Goal: Communication & Community: Share content

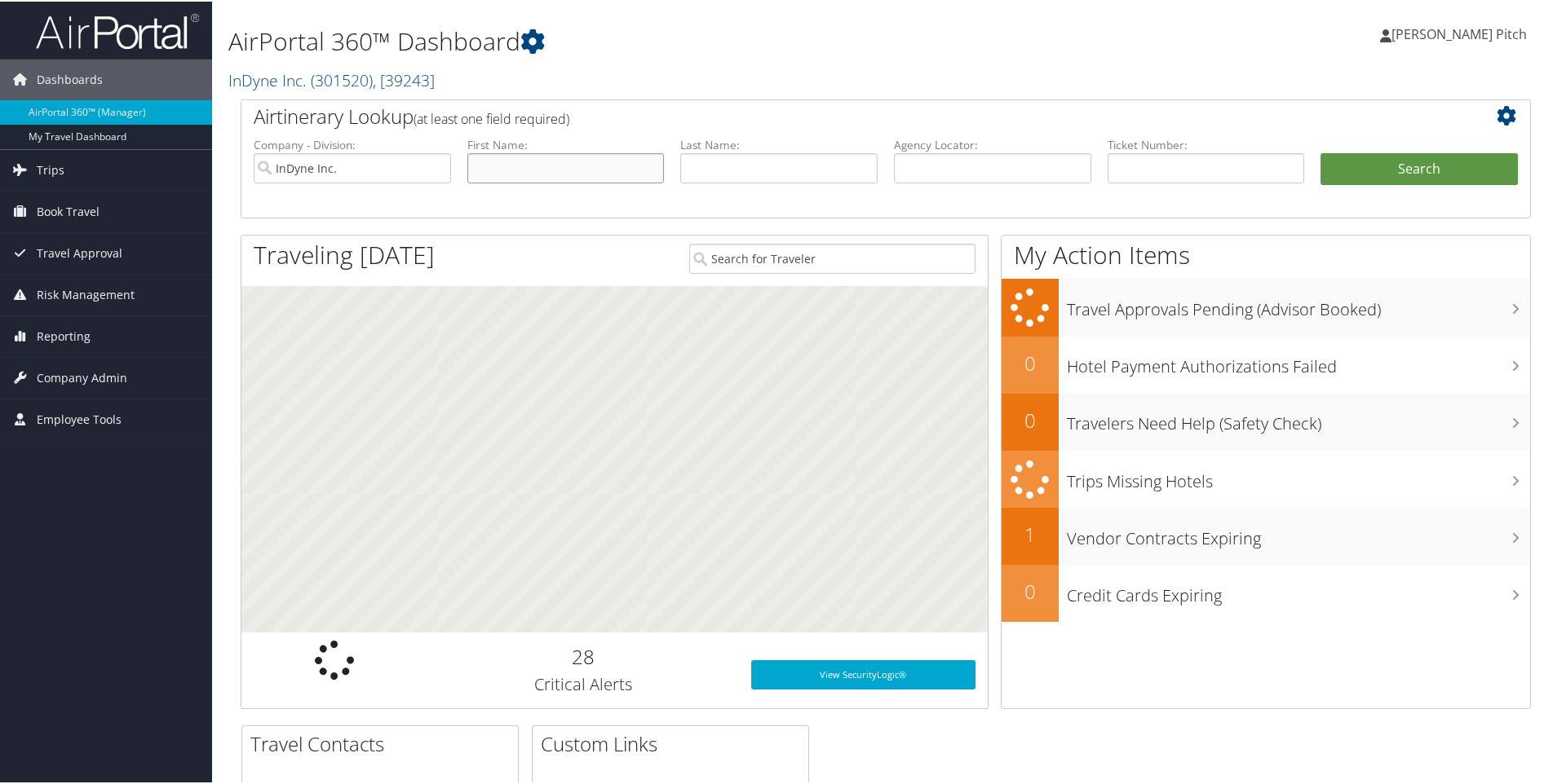
click at [557, 167] on input "text" at bounding box center [566, 166] width 198 height 31
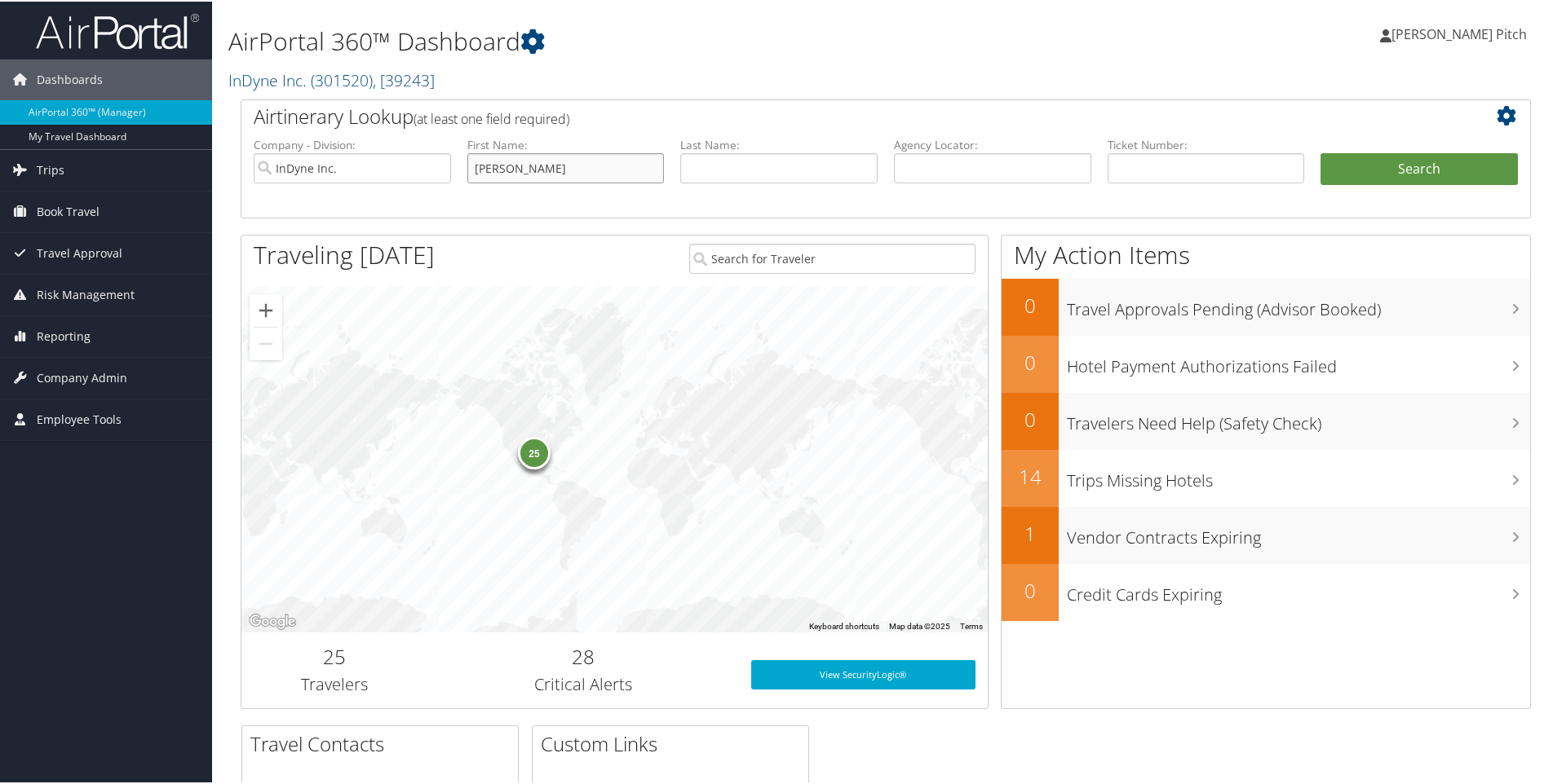
type input "Eric"
type input "Kolp"
click at [1377, 189] on li "Search" at bounding box center [1419, 184] width 214 height 65
click at [1386, 174] on button "Search" at bounding box center [1419, 167] width 198 height 33
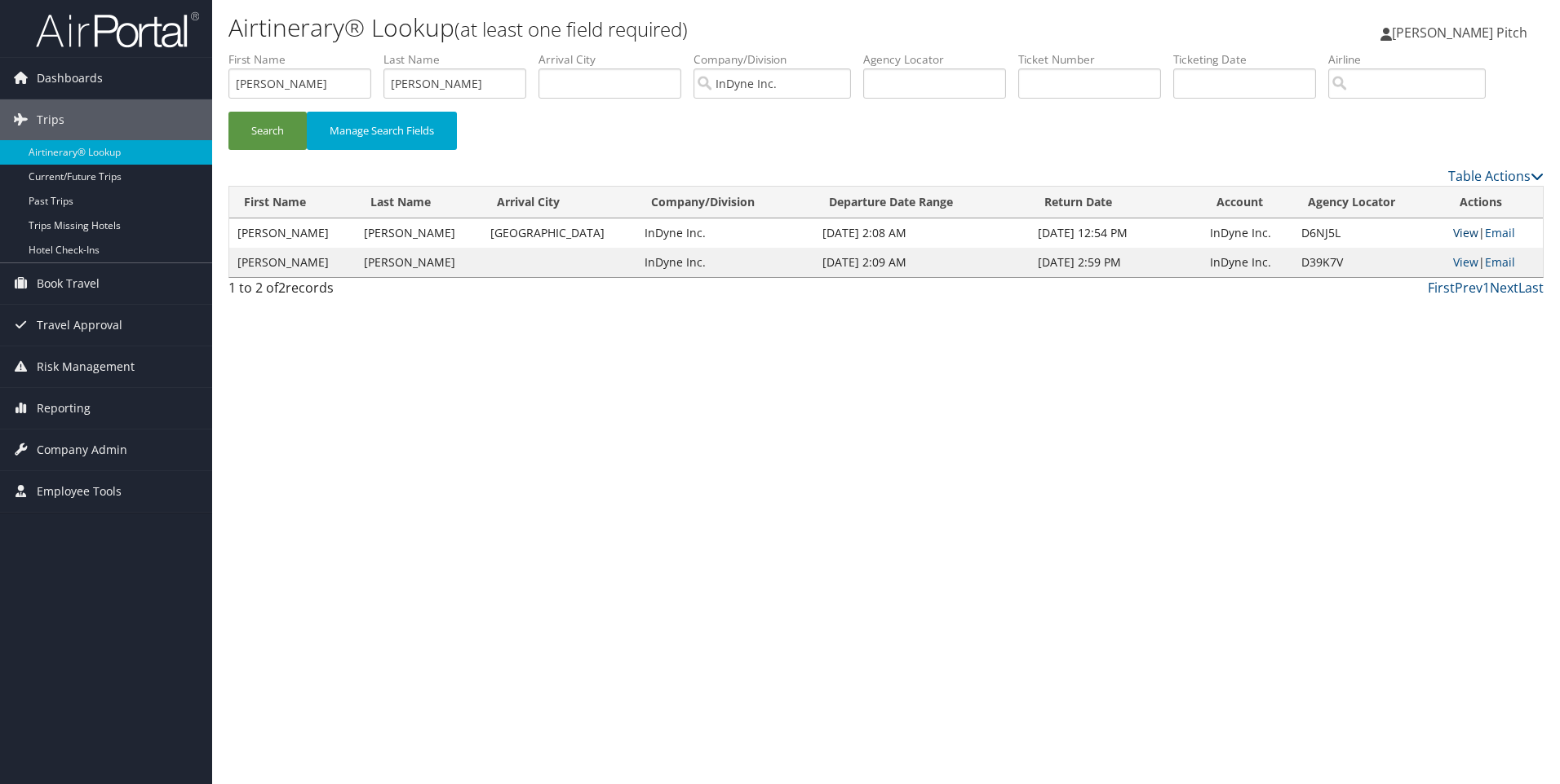
click at [1454, 233] on link "View" at bounding box center [1466, 233] width 26 height 16
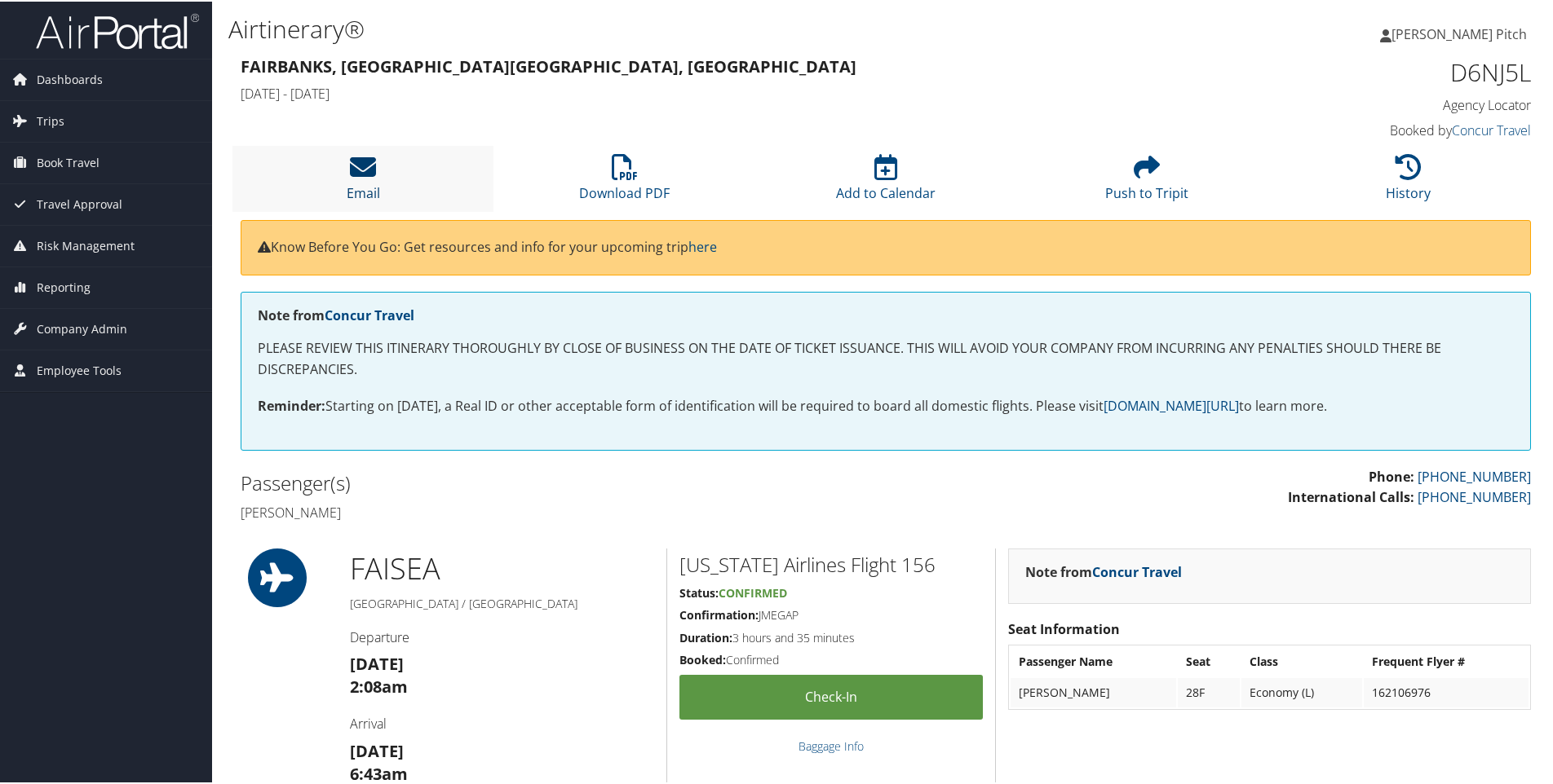
click at [364, 171] on icon at bounding box center [363, 165] width 26 height 26
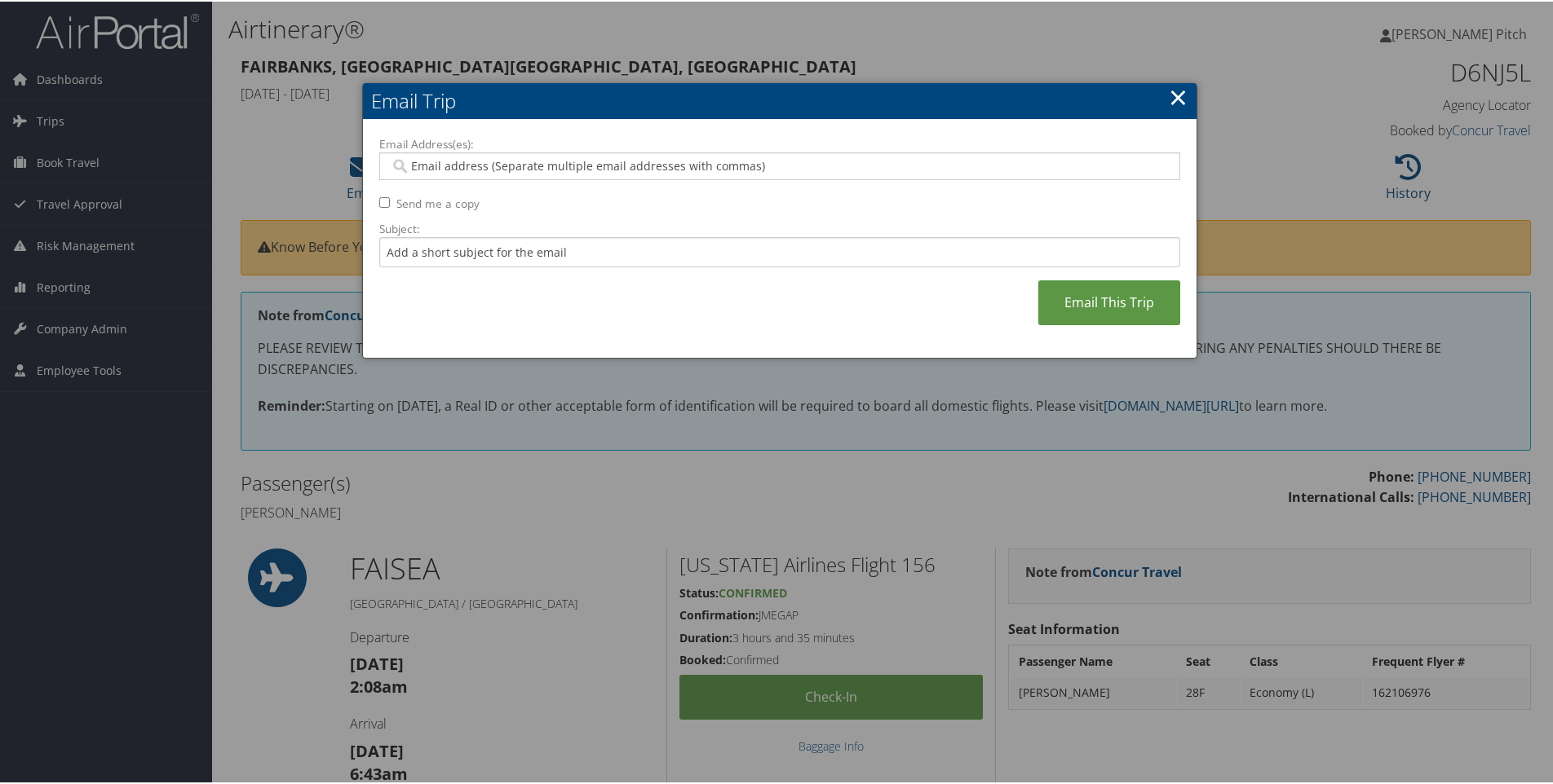
click at [814, 158] on input "Email Address(es):" at bounding box center [778, 164] width 778 height 16
type input "dpitch"
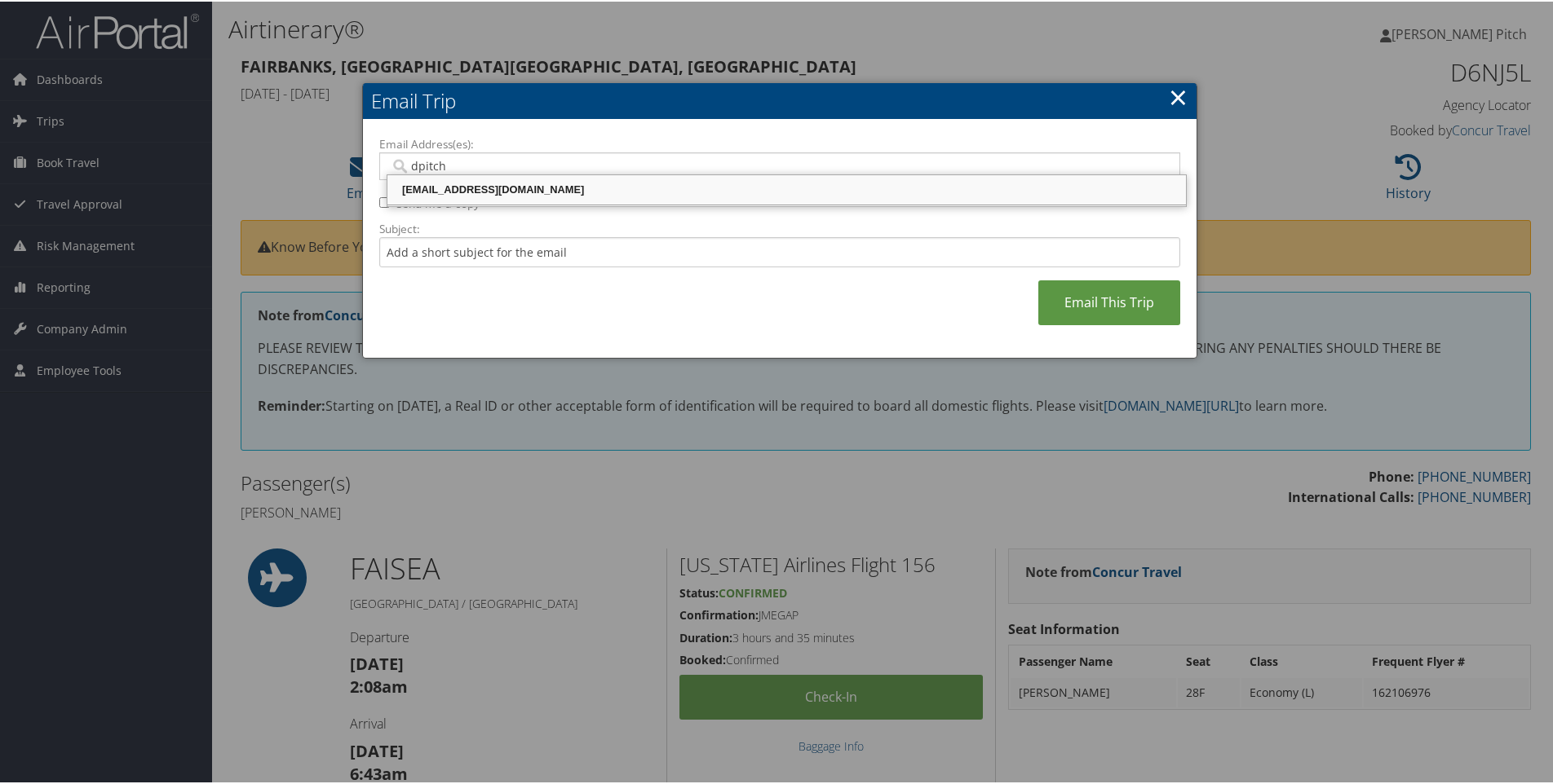
click at [616, 190] on div "[EMAIL_ADDRESS][DOMAIN_NAME]" at bounding box center [786, 188] width 793 height 16
type input "[EMAIL_ADDRESS][DOMAIN_NAME]"
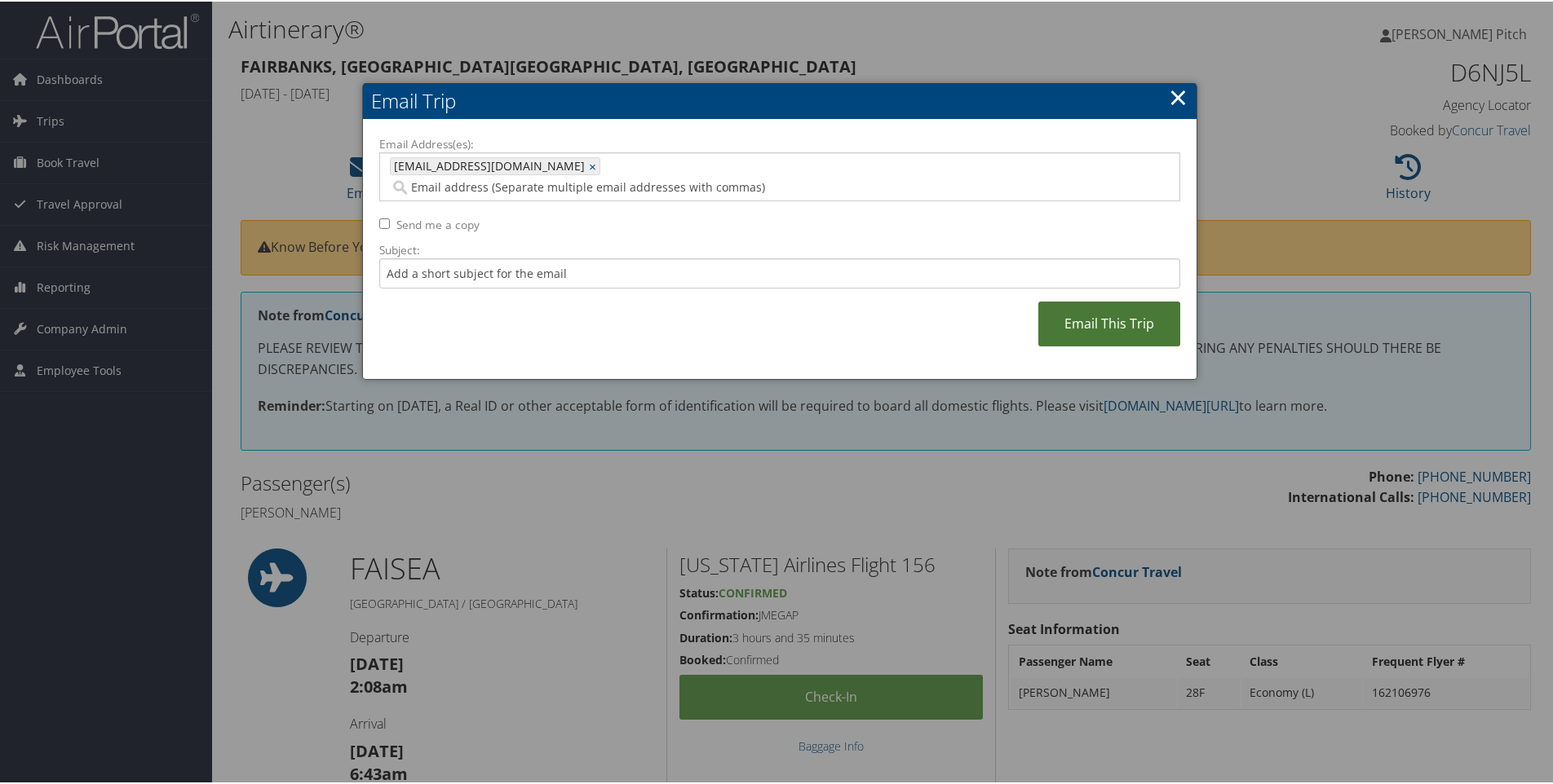
click at [1109, 302] on link "Email This Trip" at bounding box center [1109, 321] width 141 height 44
